Goal: Check status: Check status

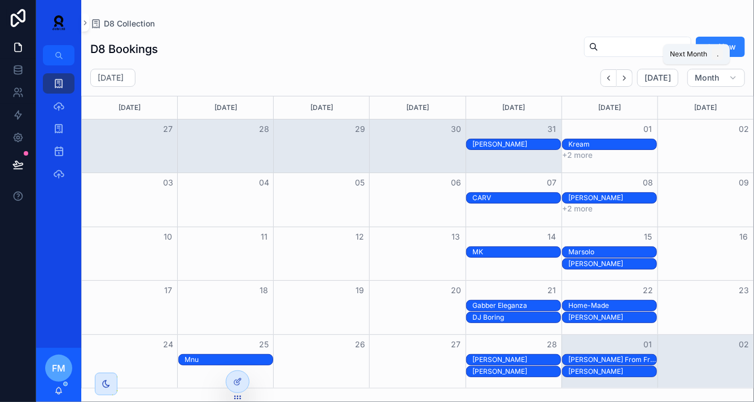
click at [628, 76] on icon "Next" at bounding box center [624, 78] width 8 height 8
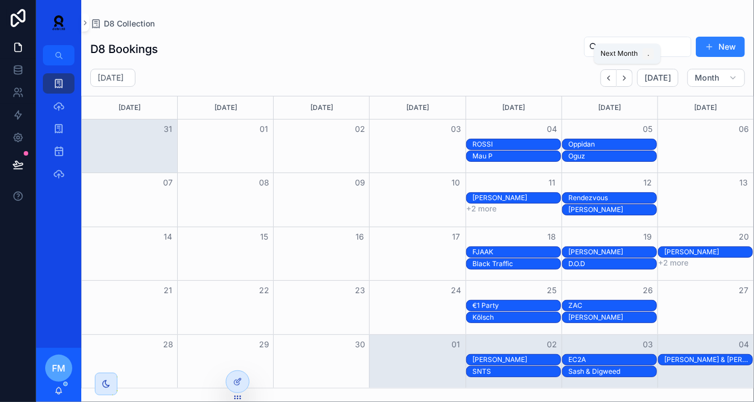
click at [628, 76] on icon "Next" at bounding box center [624, 78] width 8 height 8
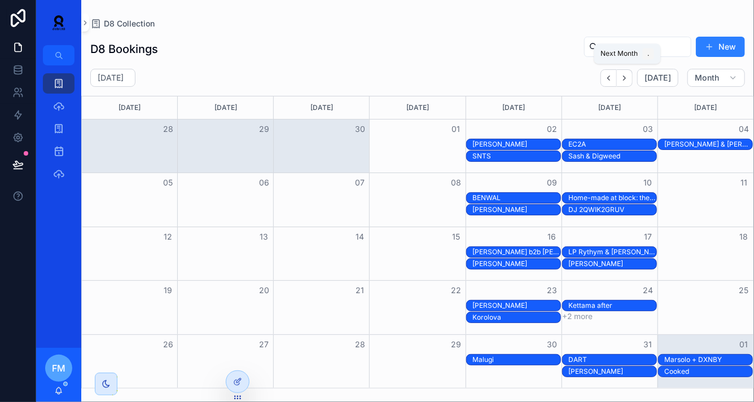
click at [628, 76] on icon "Next" at bounding box center [624, 78] width 8 height 8
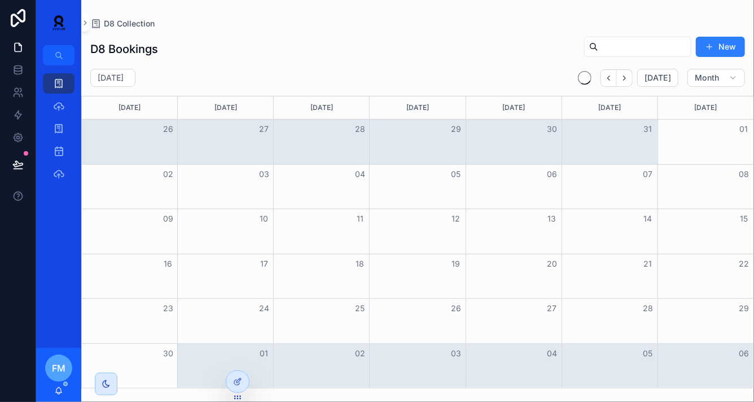
click at [628, 76] on icon "Next" at bounding box center [624, 78] width 8 height 8
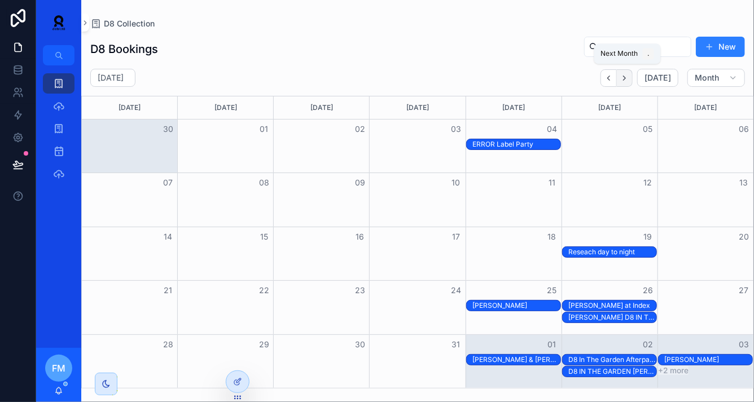
click at [628, 77] on icon "Next" at bounding box center [624, 78] width 8 height 8
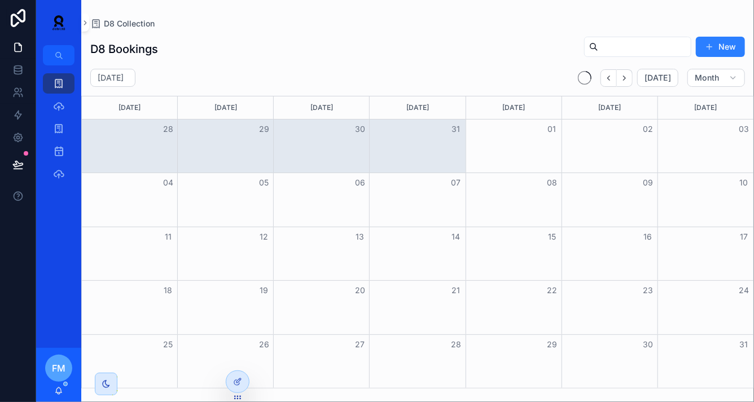
click at [628, 77] on icon "Next" at bounding box center [624, 78] width 8 height 8
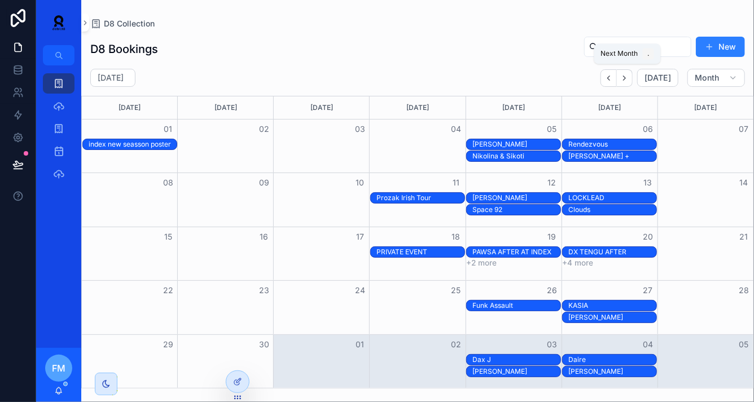
click at [628, 77] on icon "Next" at bounding box center [624, 78] width 8 height 8
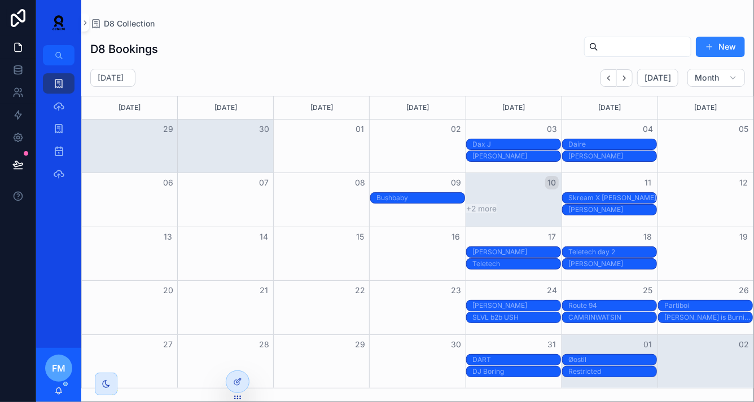
click at [510, 196] on div "[PERSON_NAME]" at bounding box center [516, 197] width 88 height 9
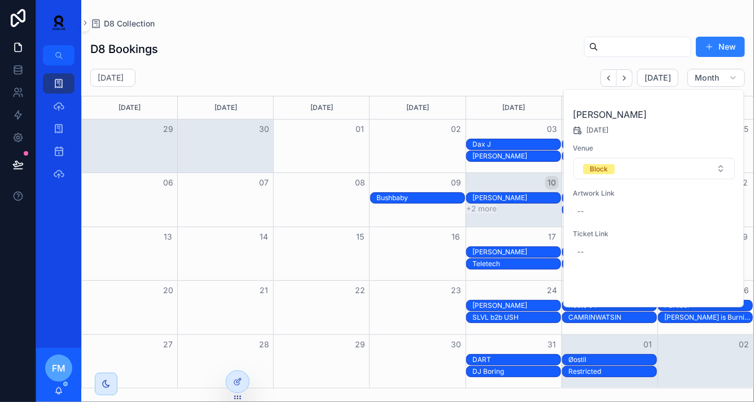
click at [712, 296] on button "Open" at bounding box center [711, 288] width 49 height 19
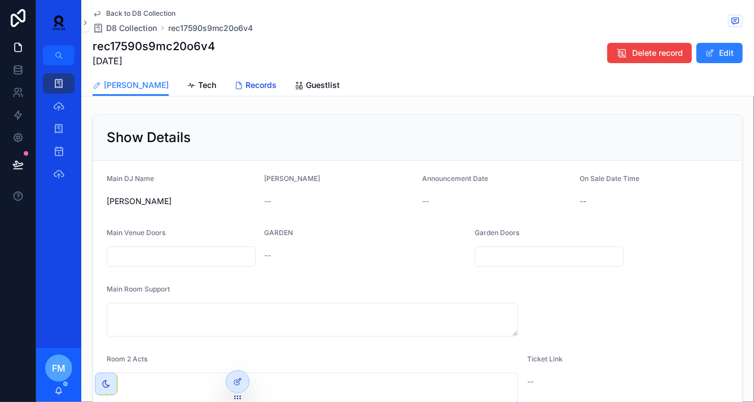
click at [245, 86] on span "Records" at bounding box center [260, 85] width 31 height 11
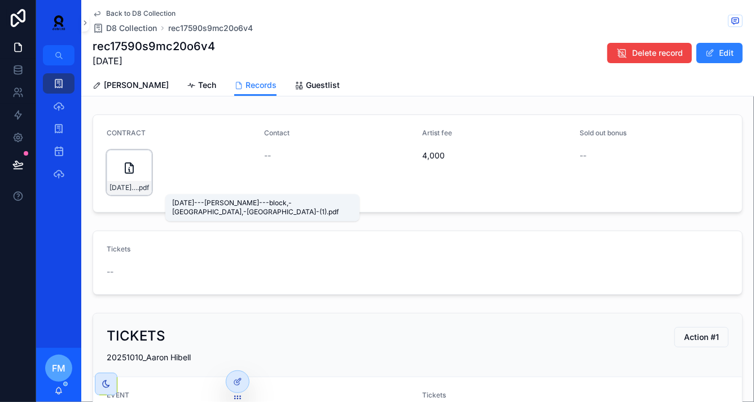
click at [113, 184] on span "[DATE]---[PERSON_NAME]---block,-[GEOGRAPHIC_DATA],-[GEOGRAPHIC_DATA]-(1)" at bounding box center [123, 187] width 28 height 9
